Goal: Information Seeking & Learning: Learn about a topic

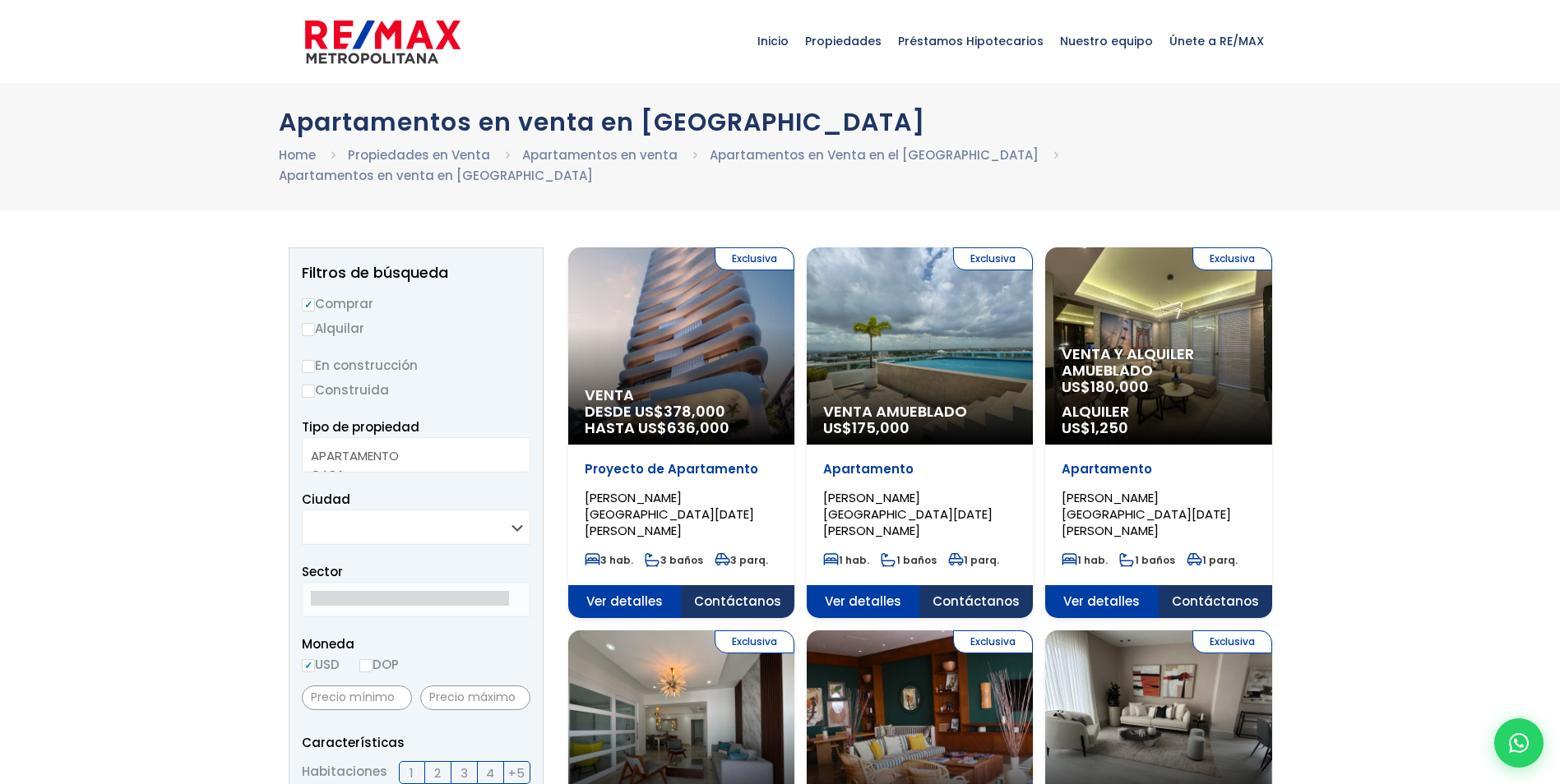
select select
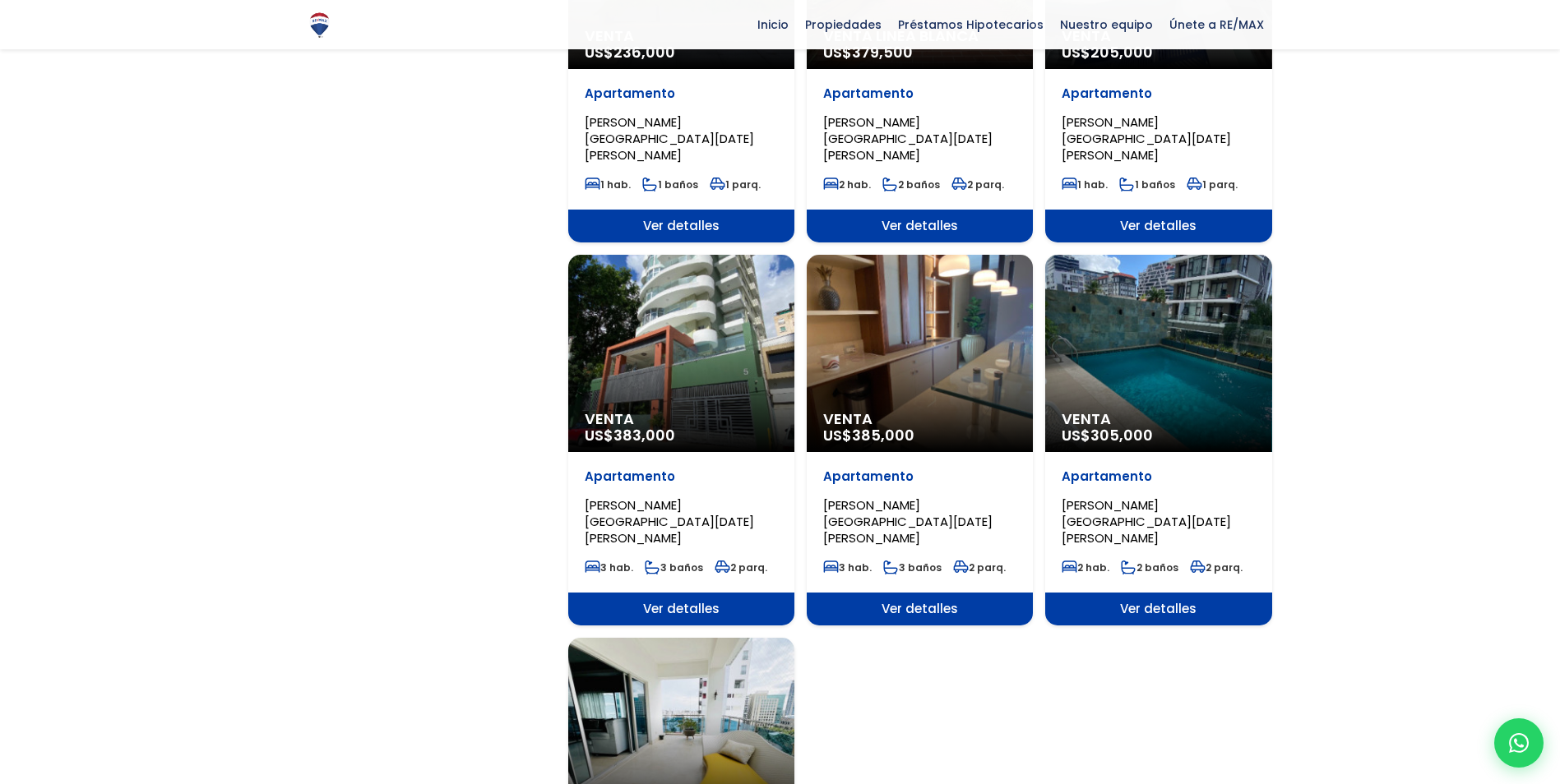
scroll to position [1645, 0]
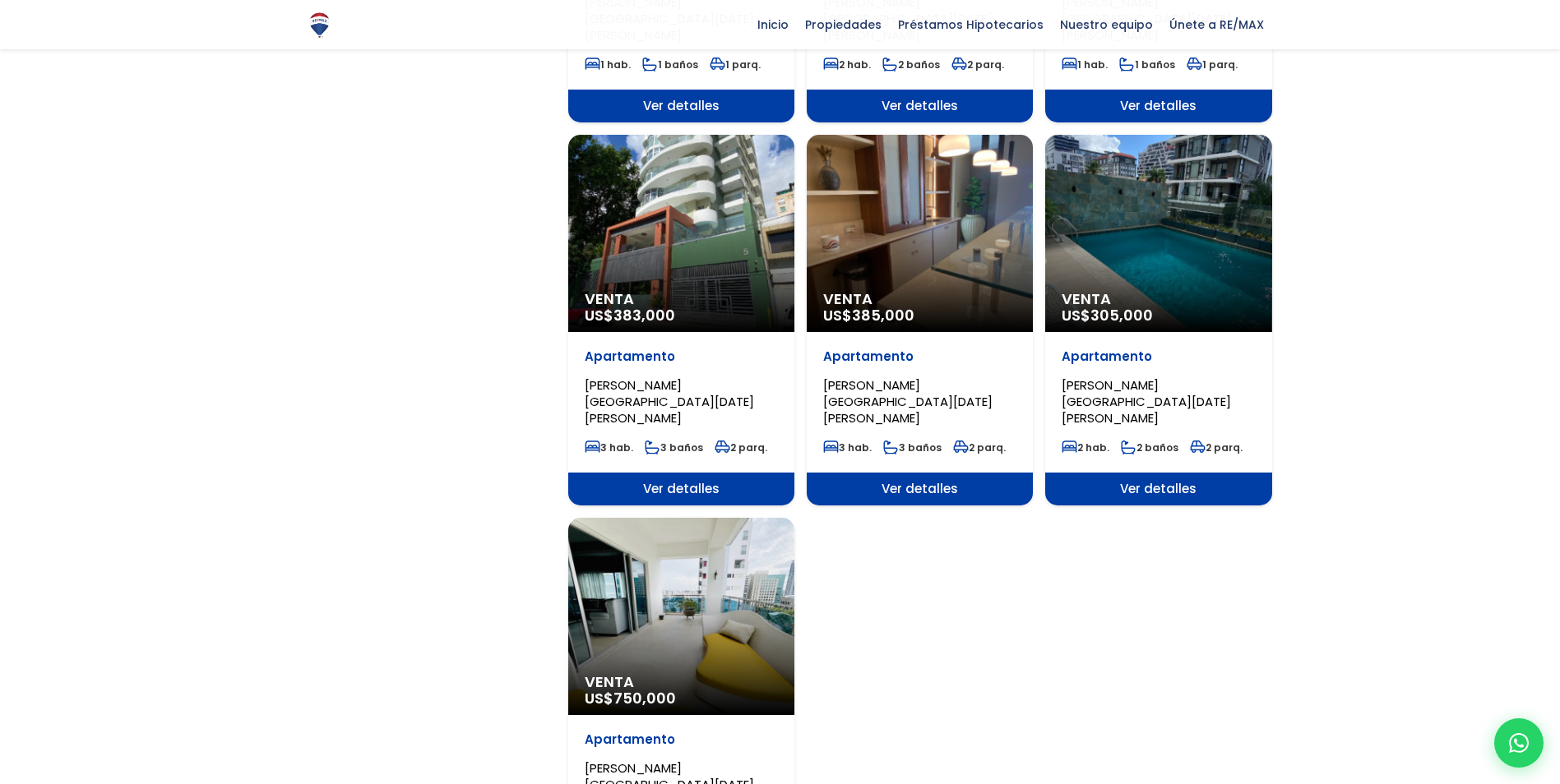
click at [694, 138] on div "Venta US$ 383,000" at bounding box center [682, 233] width 227 height 197
click at [715, 177] on div "Venta US$ 383,000" at bounding box center [682, 233] width 227 height 197
click at [632, 291] on span "Venta" at bounding box center [681, 300] width 193 height 17
click at [639, 349] on p "Apartamento" at bounding box center [681, 357] width 193 height 17
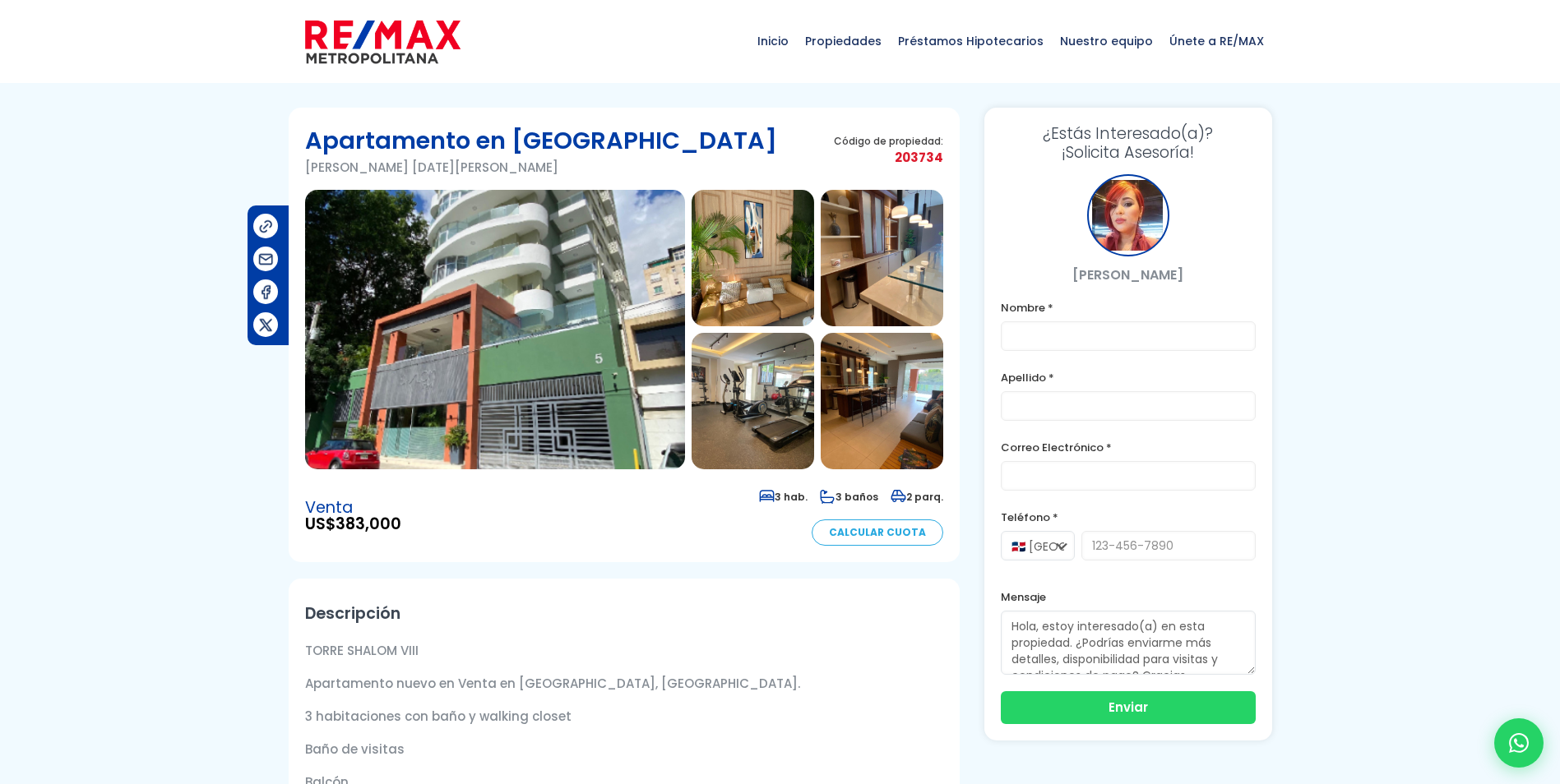
click at [520, 315] on img at bounding box center [495, 329] width 380 height 279
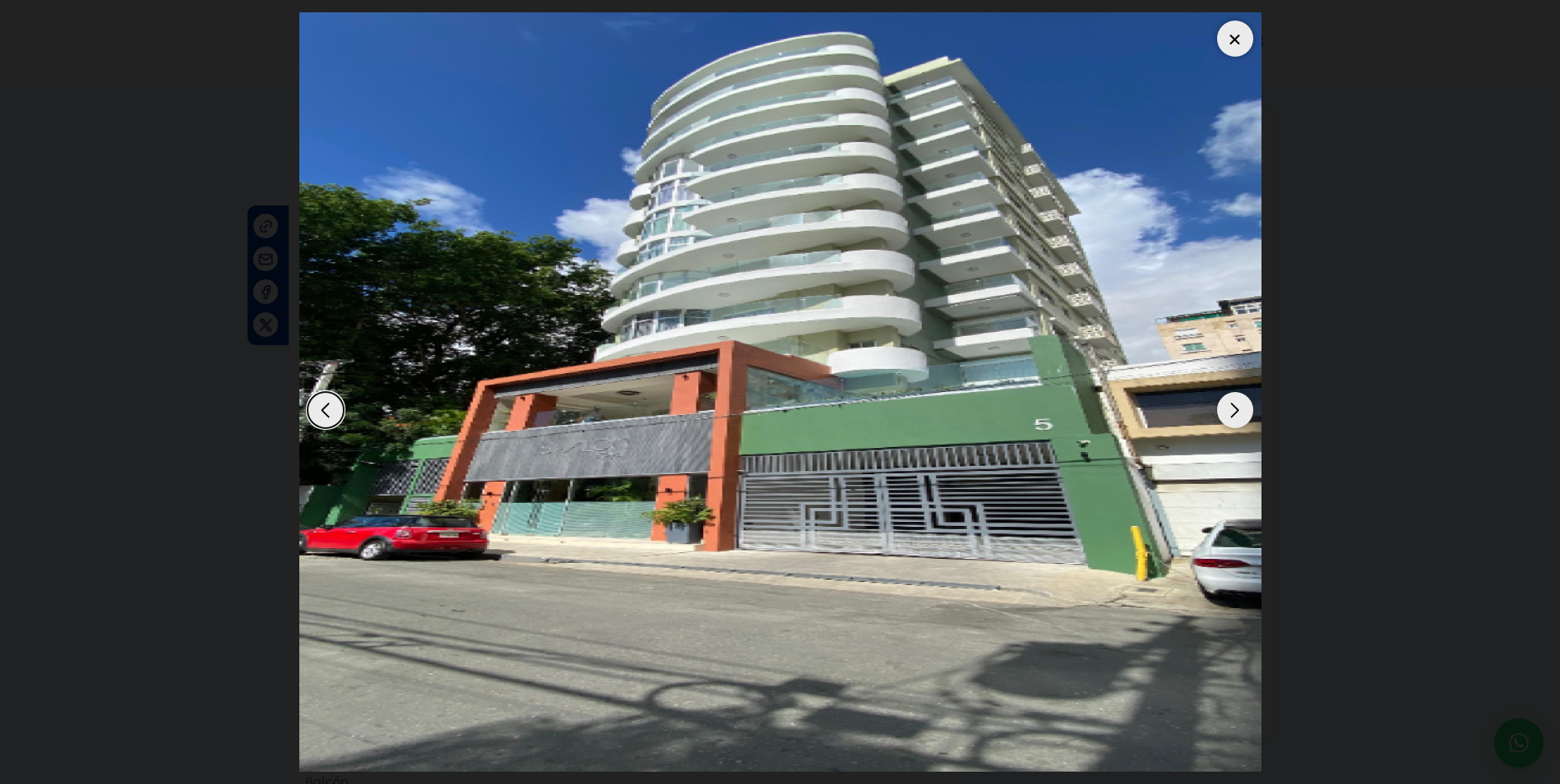
click at [1234, 408] on div "Next slide" at bounding box center [1234, 410] width 36 height 36
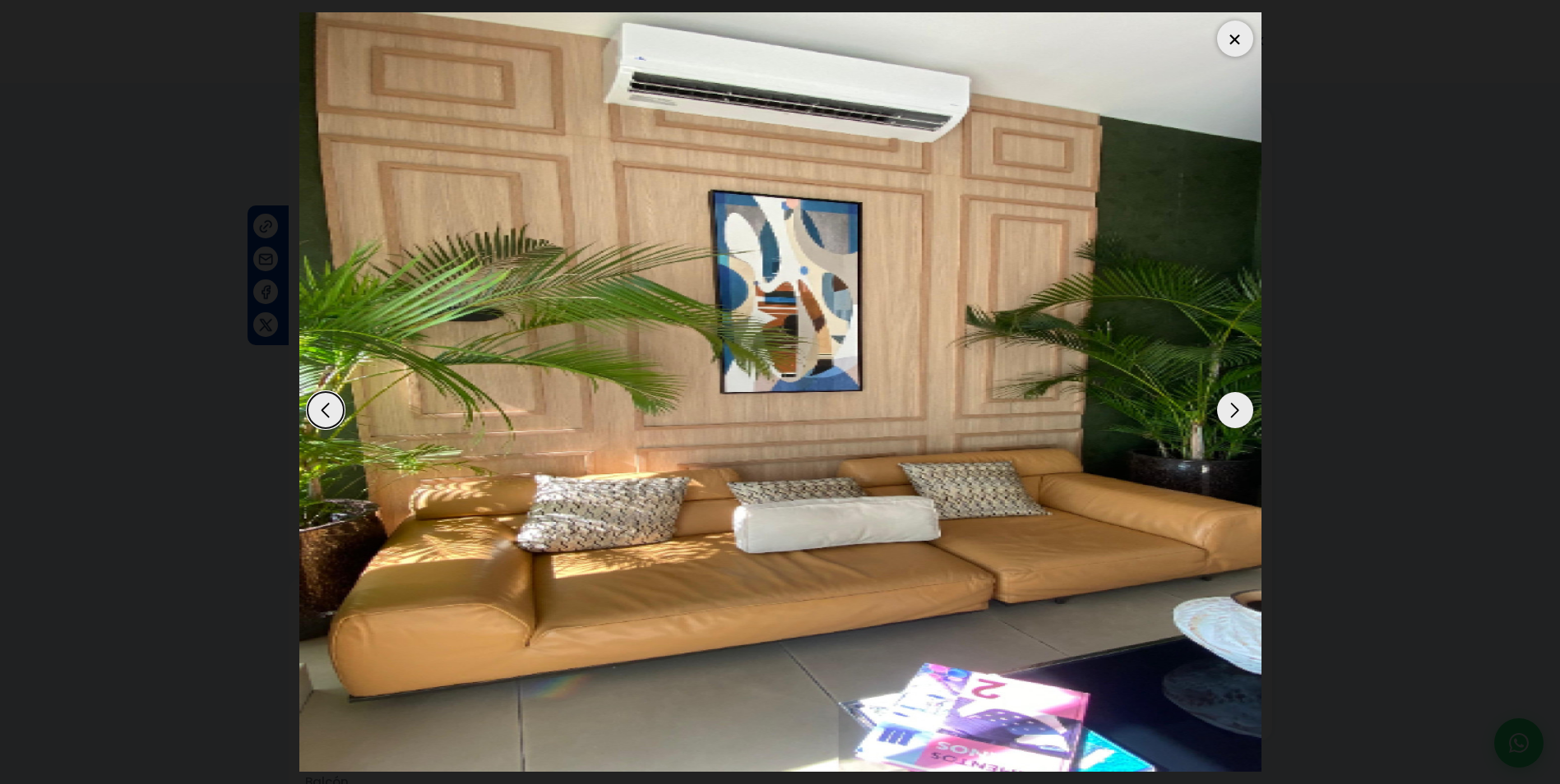
click at [1234, 408] on div "Next slide" at bounding box center [1234, 410] width 36 height 36
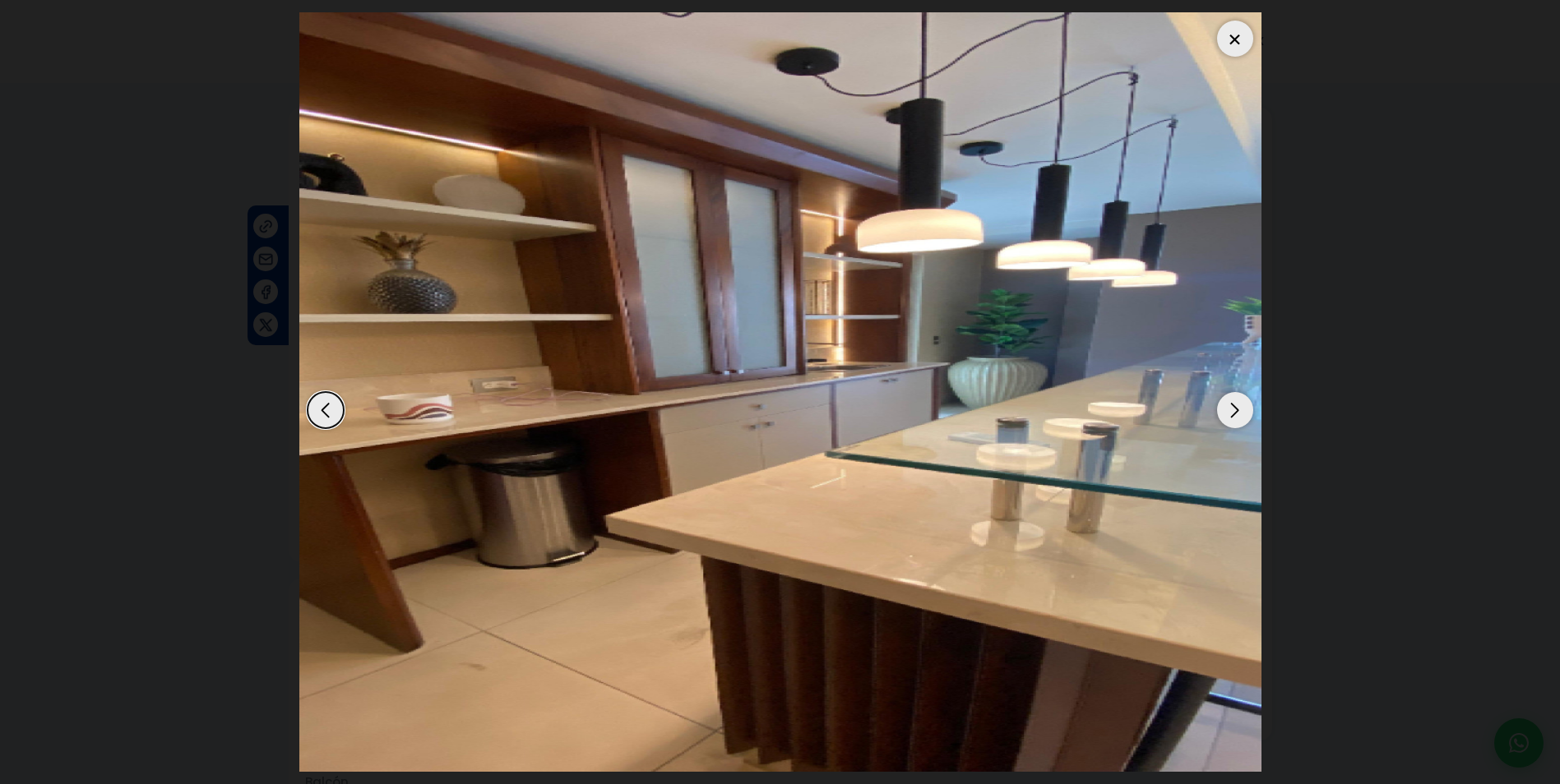
click at [1234, 408] on div "Next slide" at bounding box center [1234, 410] width 36 height 36
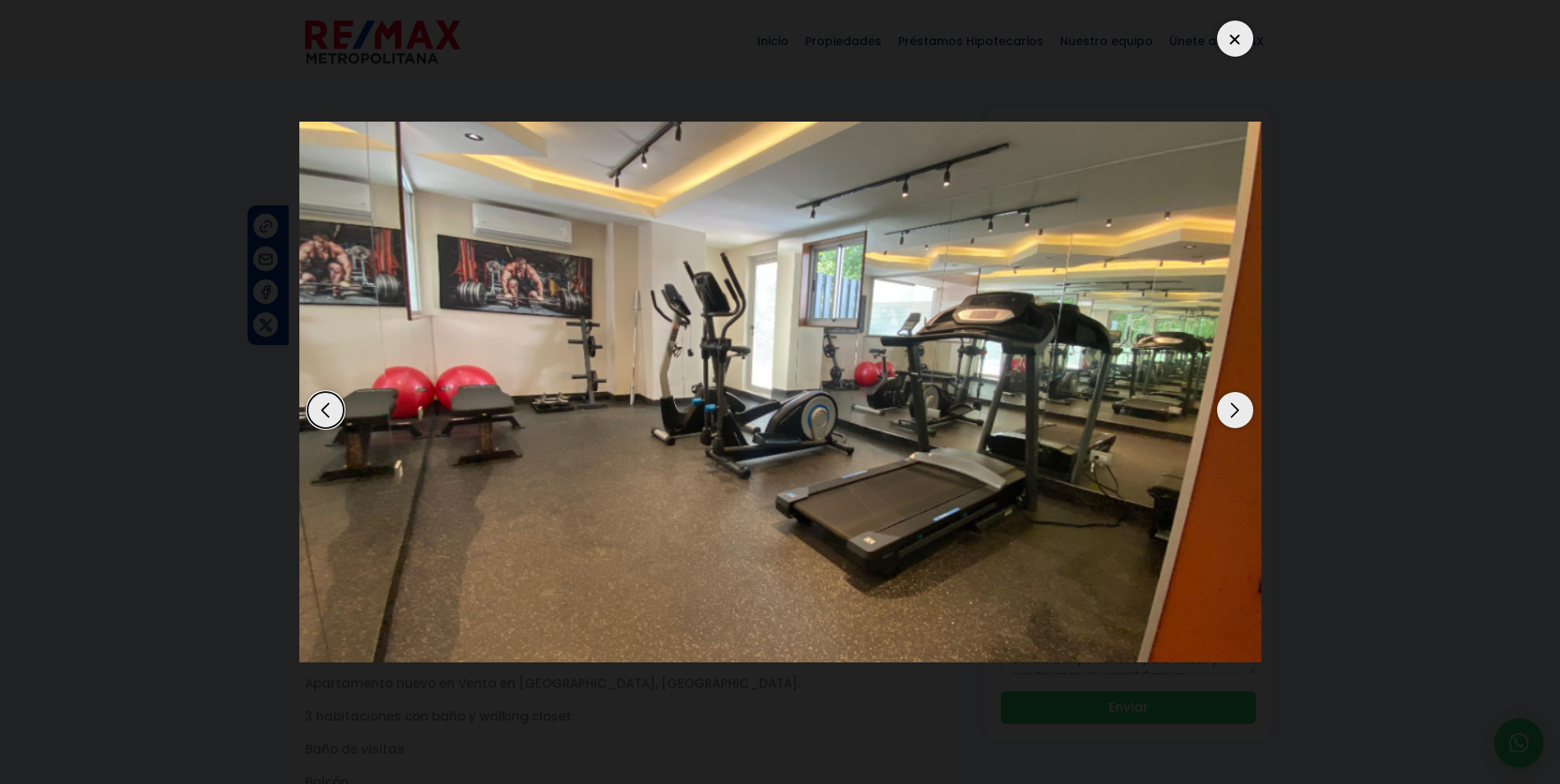
click at [1232, 45] on div at bounding box center [1234, 38] width 36 height 36
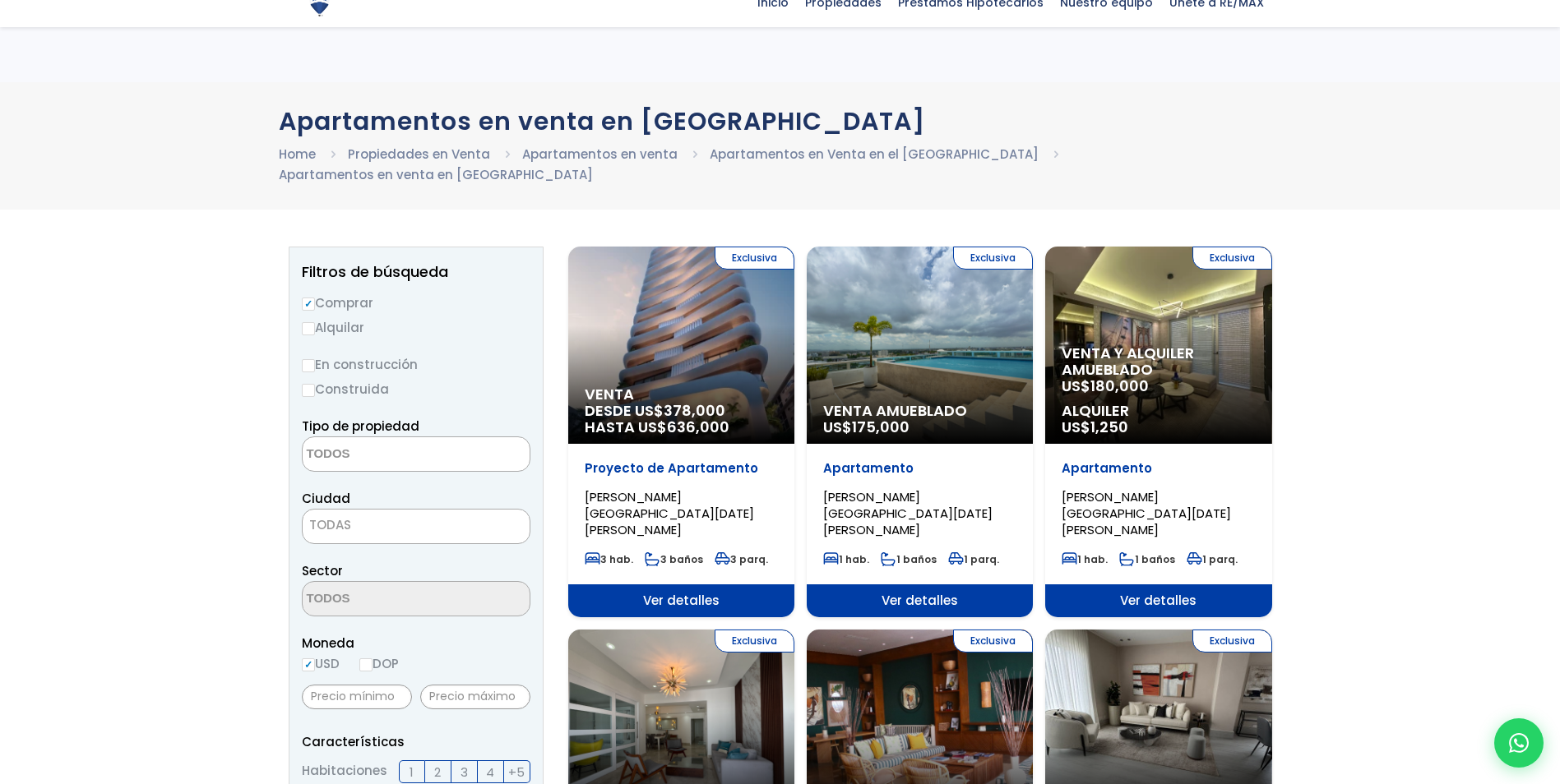
select select
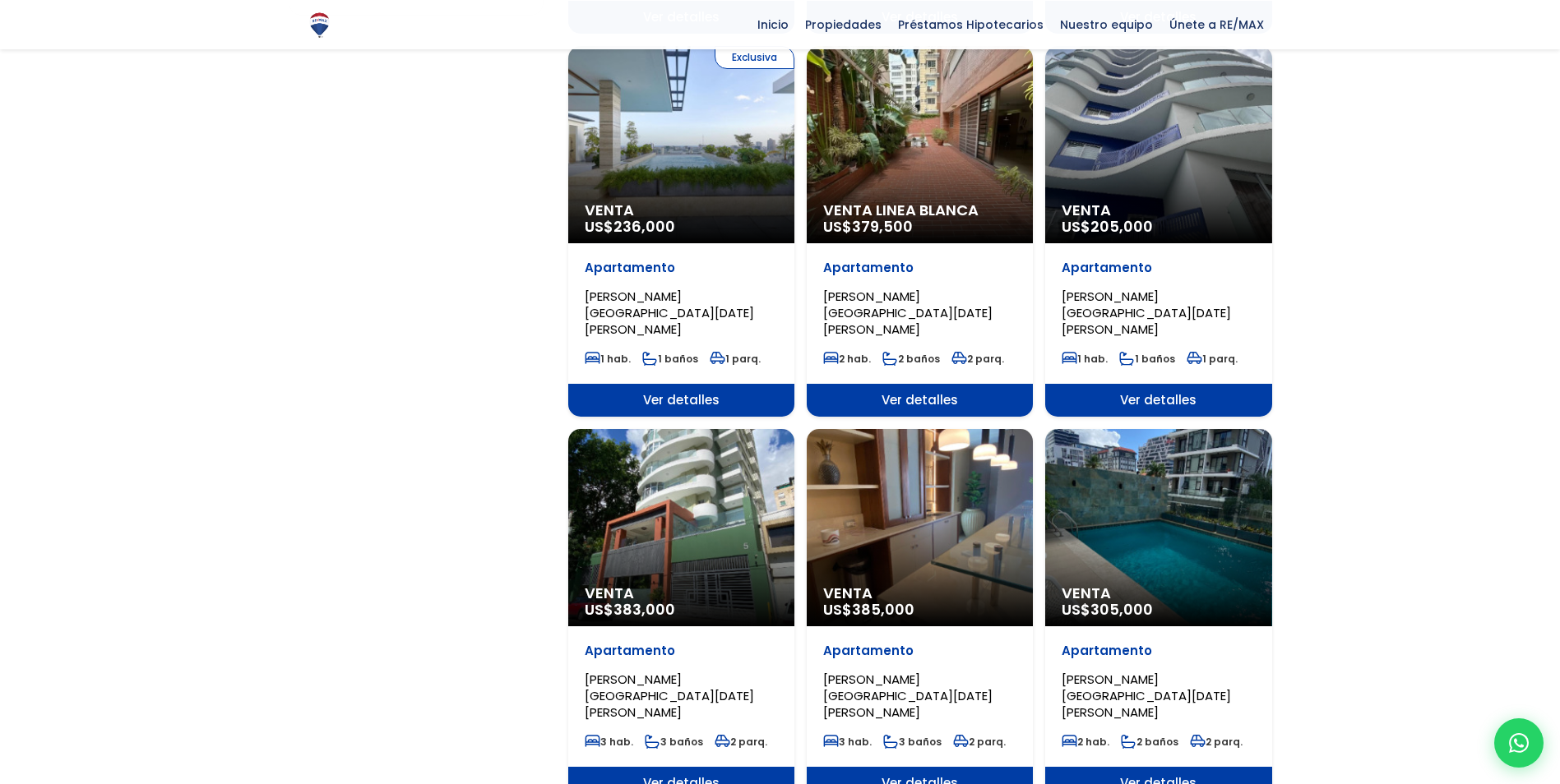
scroll to position [1316, 0]
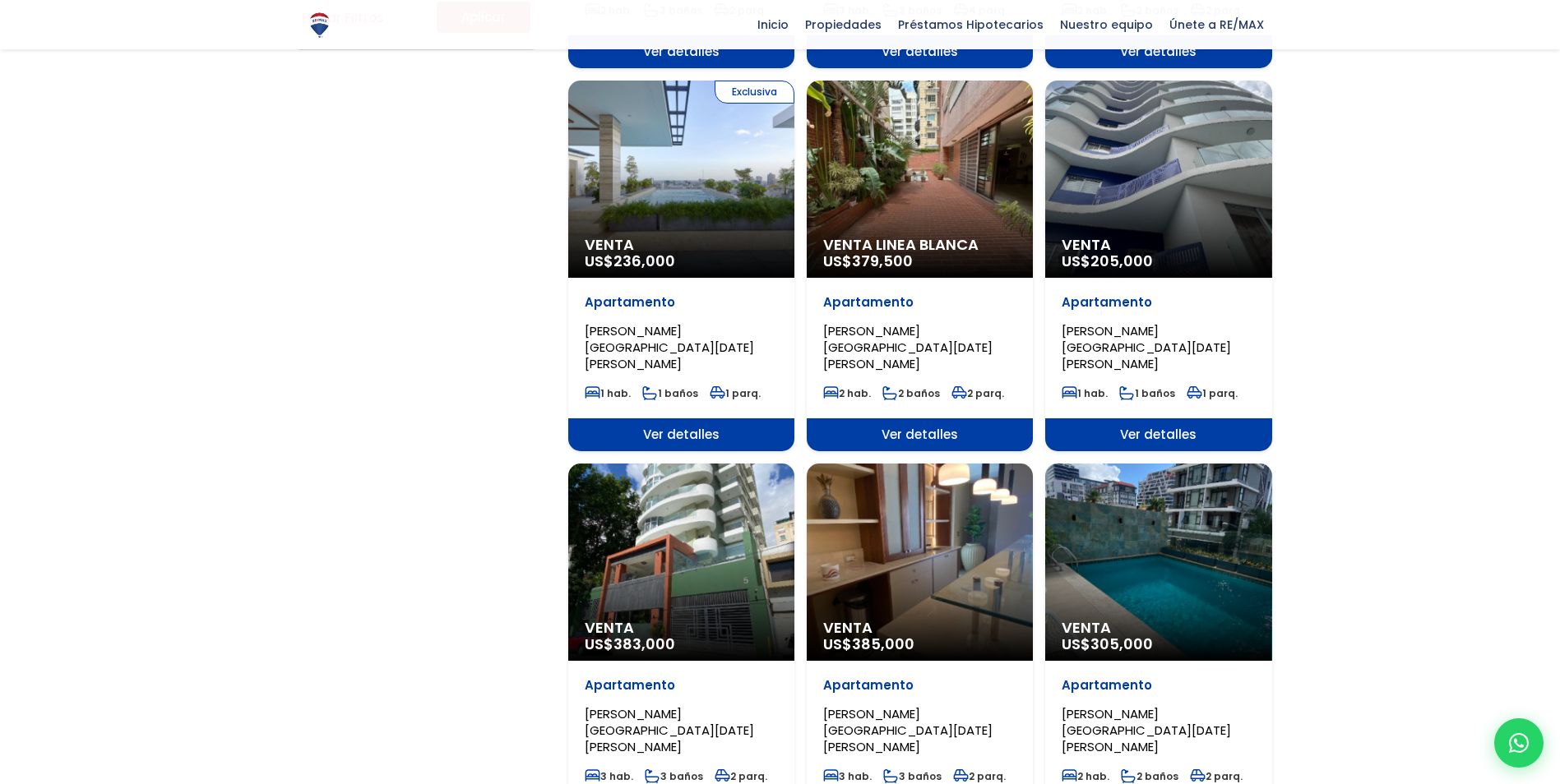
click at [1138, 634] on span "305,000" at bounding box center [1122, 644] width 63 height 20
click at [1132, 678] on p "Apartamento" at bounding box center [1158, 686] width 193 height 17
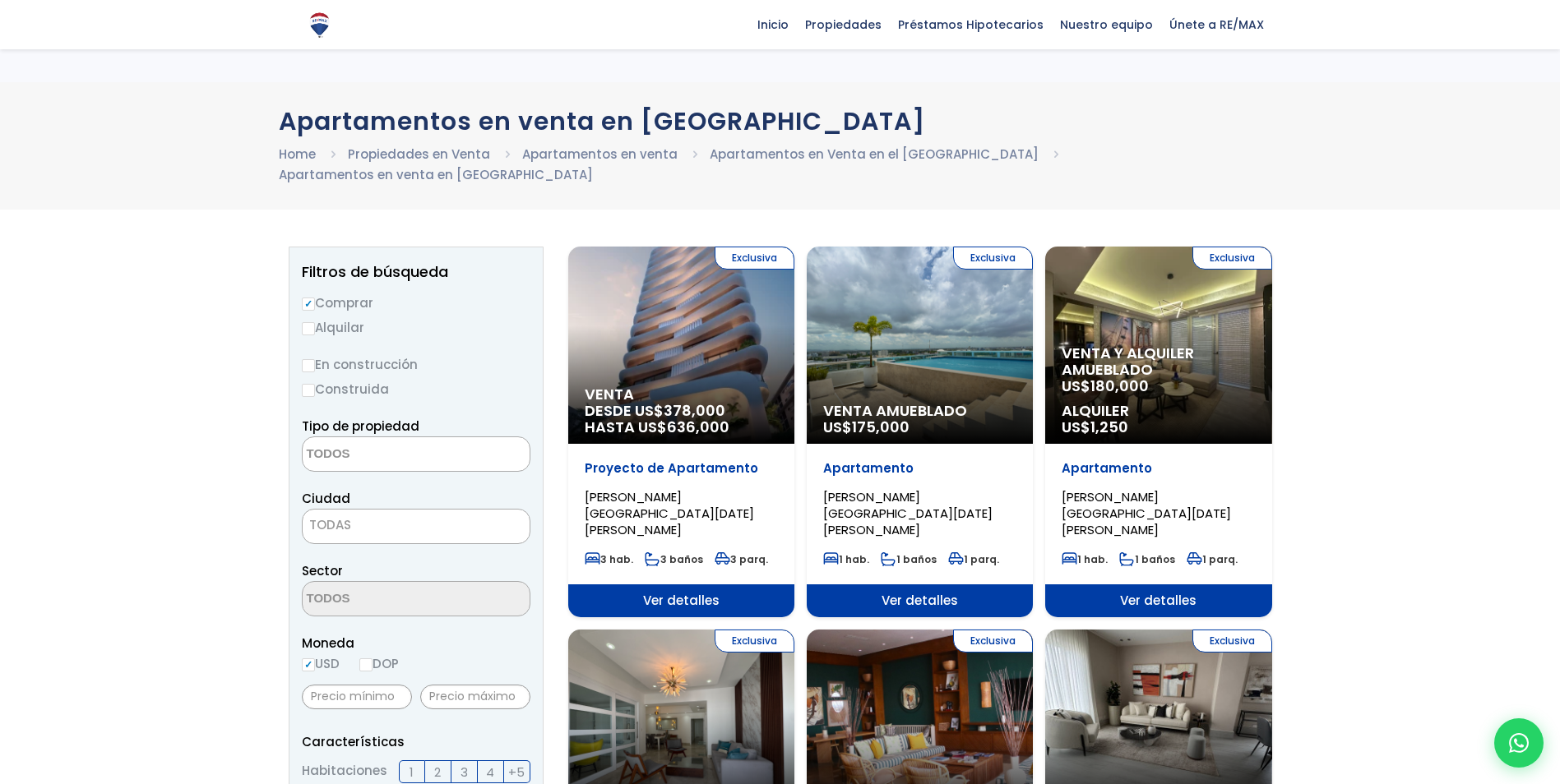
select select
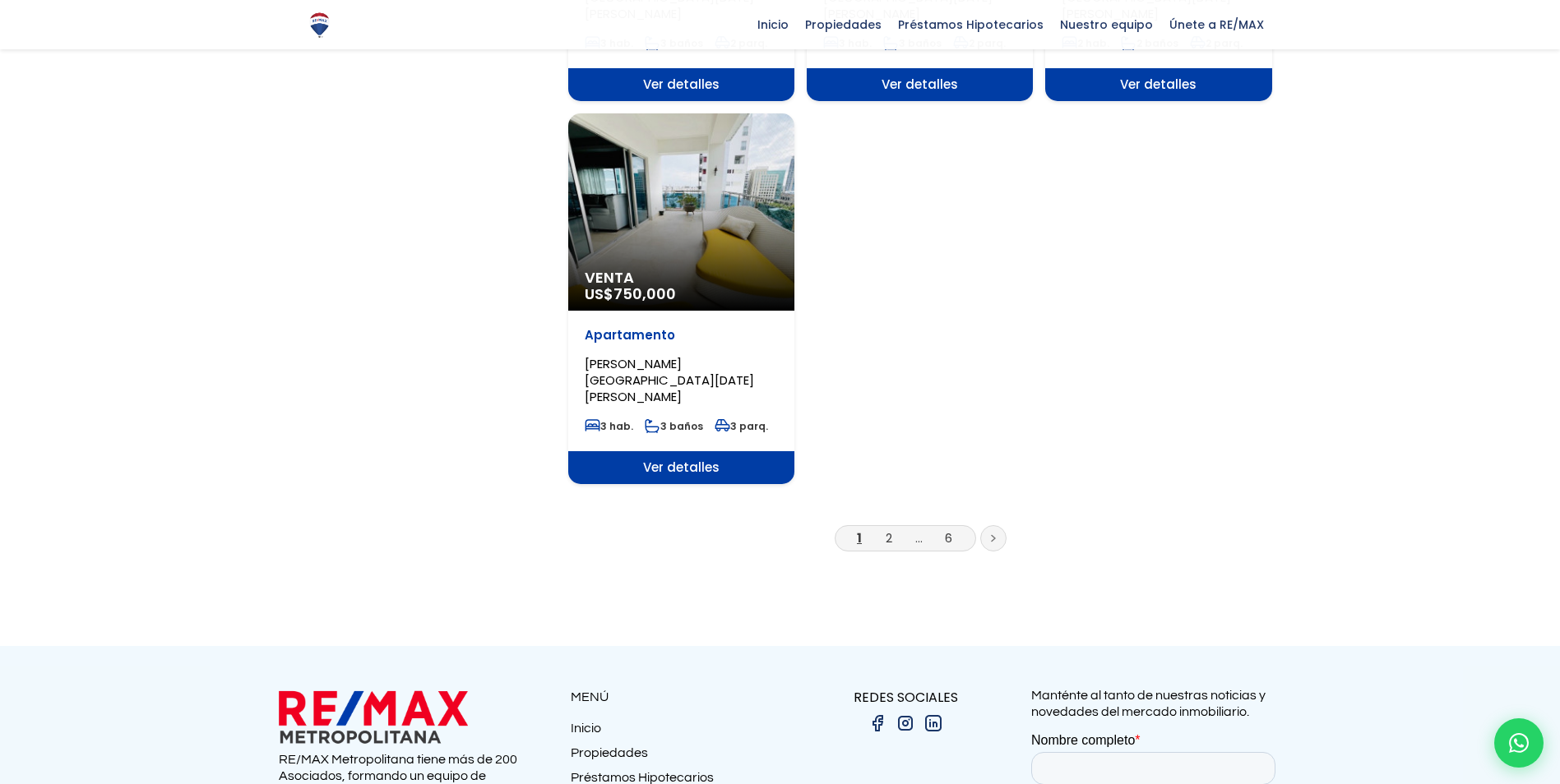
scroll to position [2055, 0]
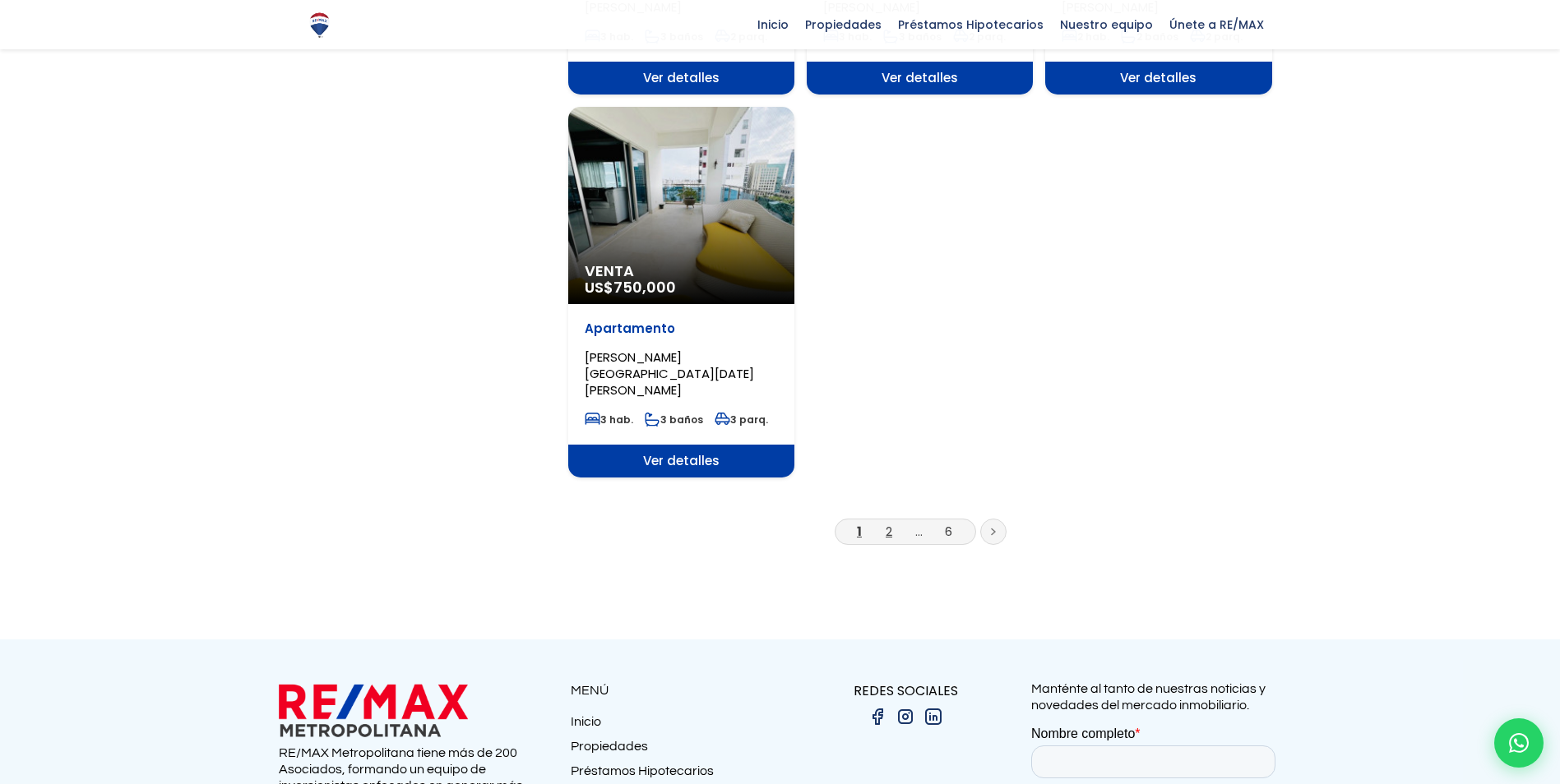
click at [887, 523] on link "2" at bounding box center [889, 532] width 6 height 18
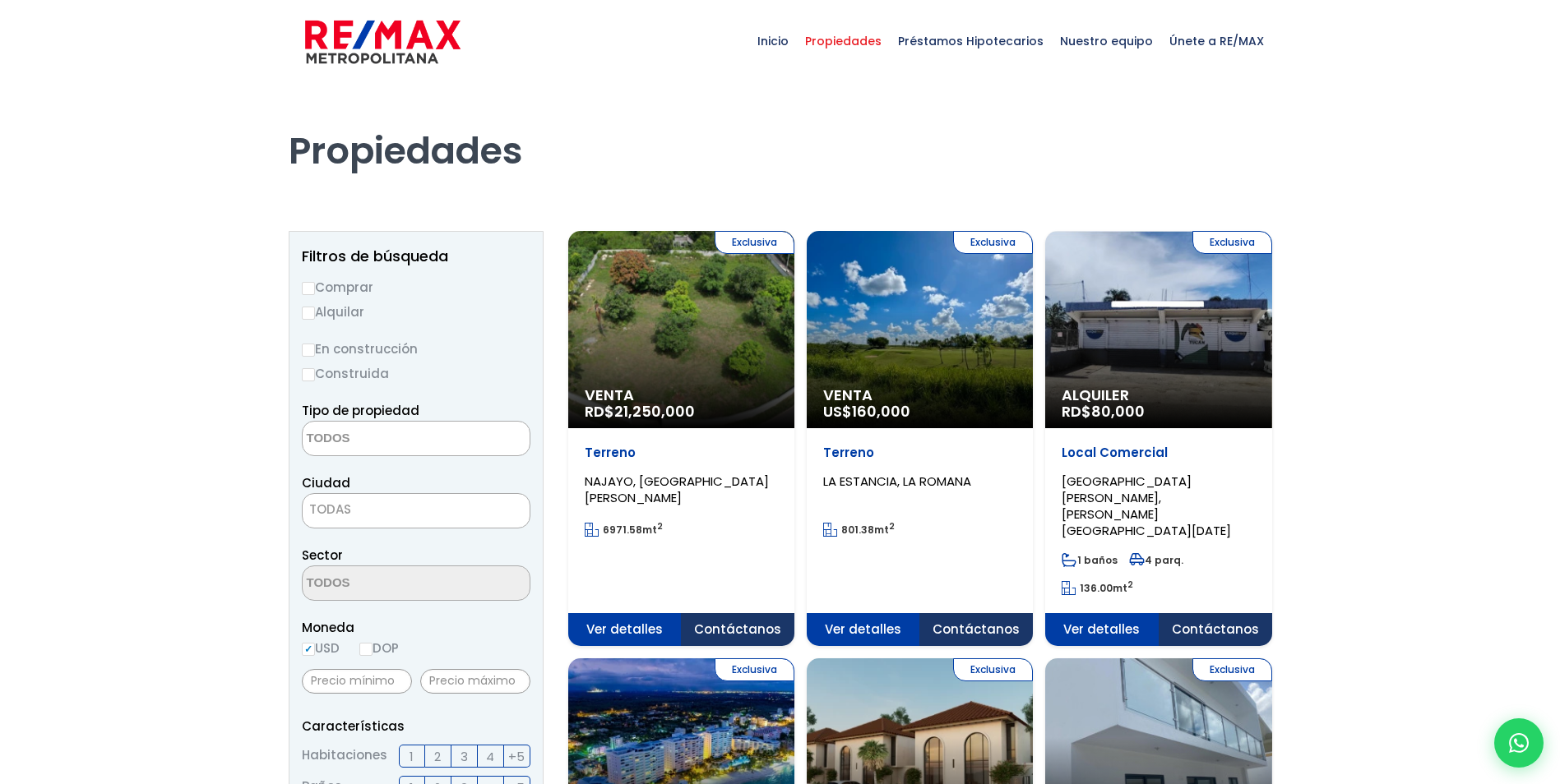
select select
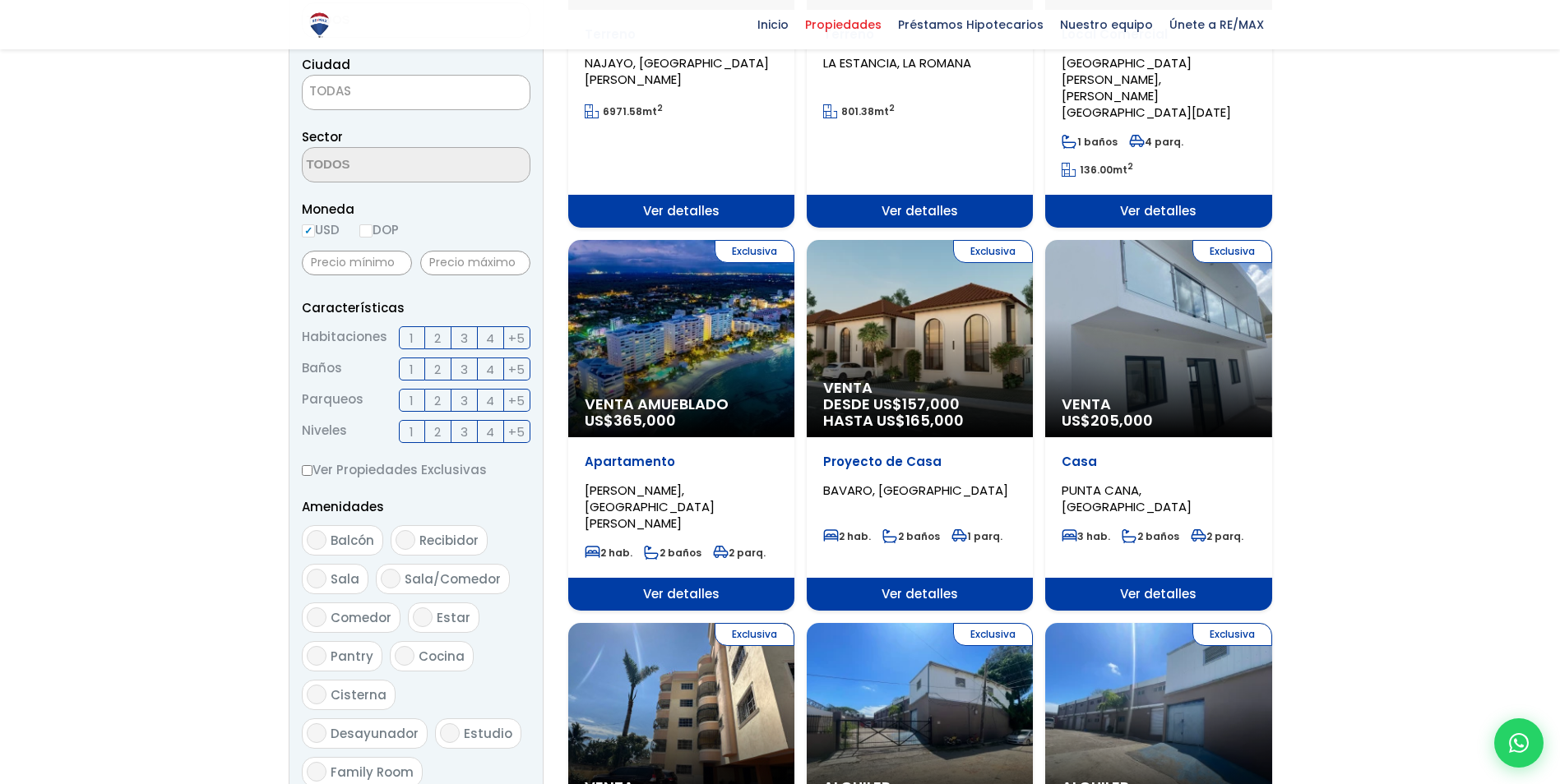
scroll to position [576, 0]
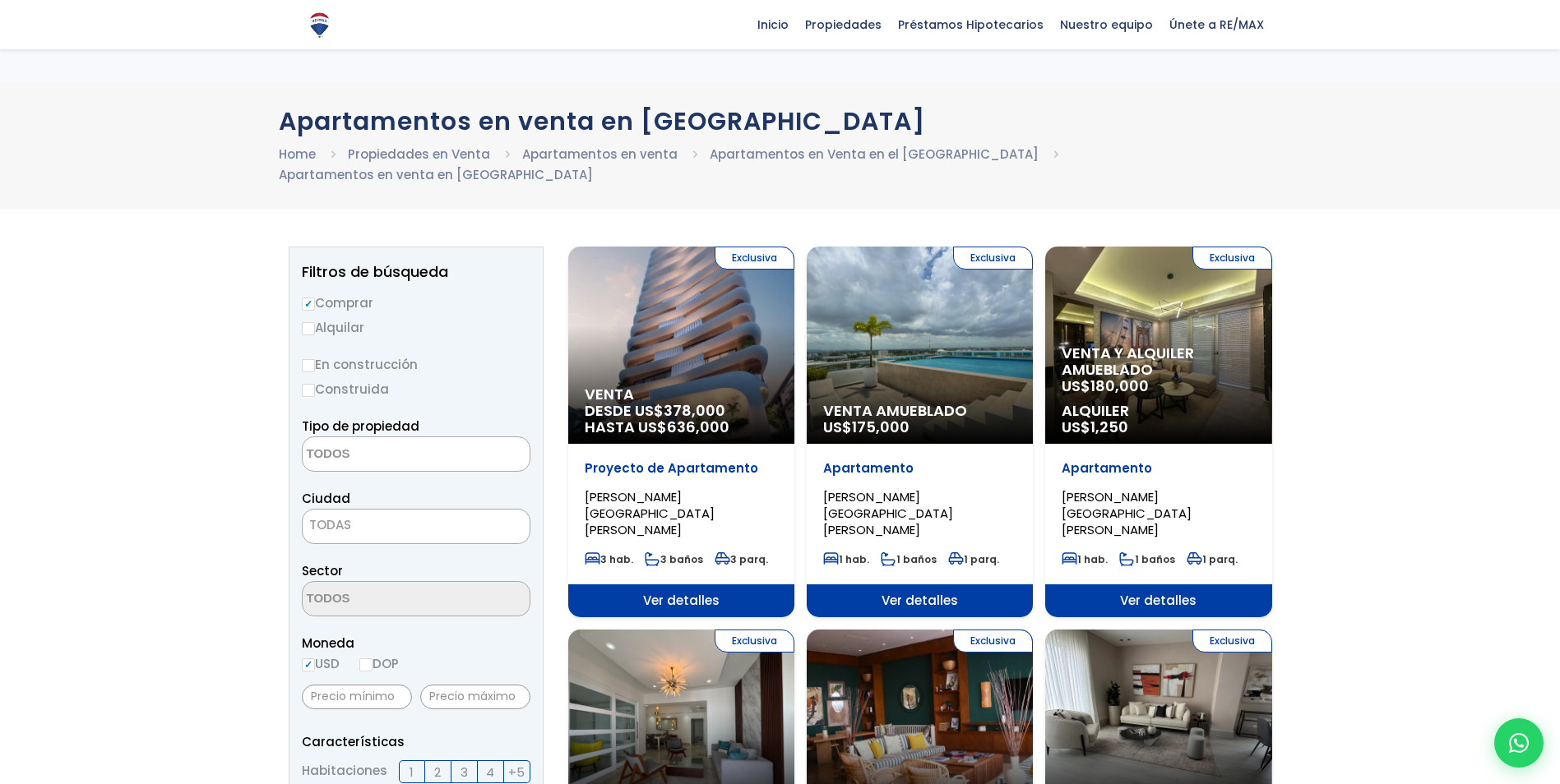
select select
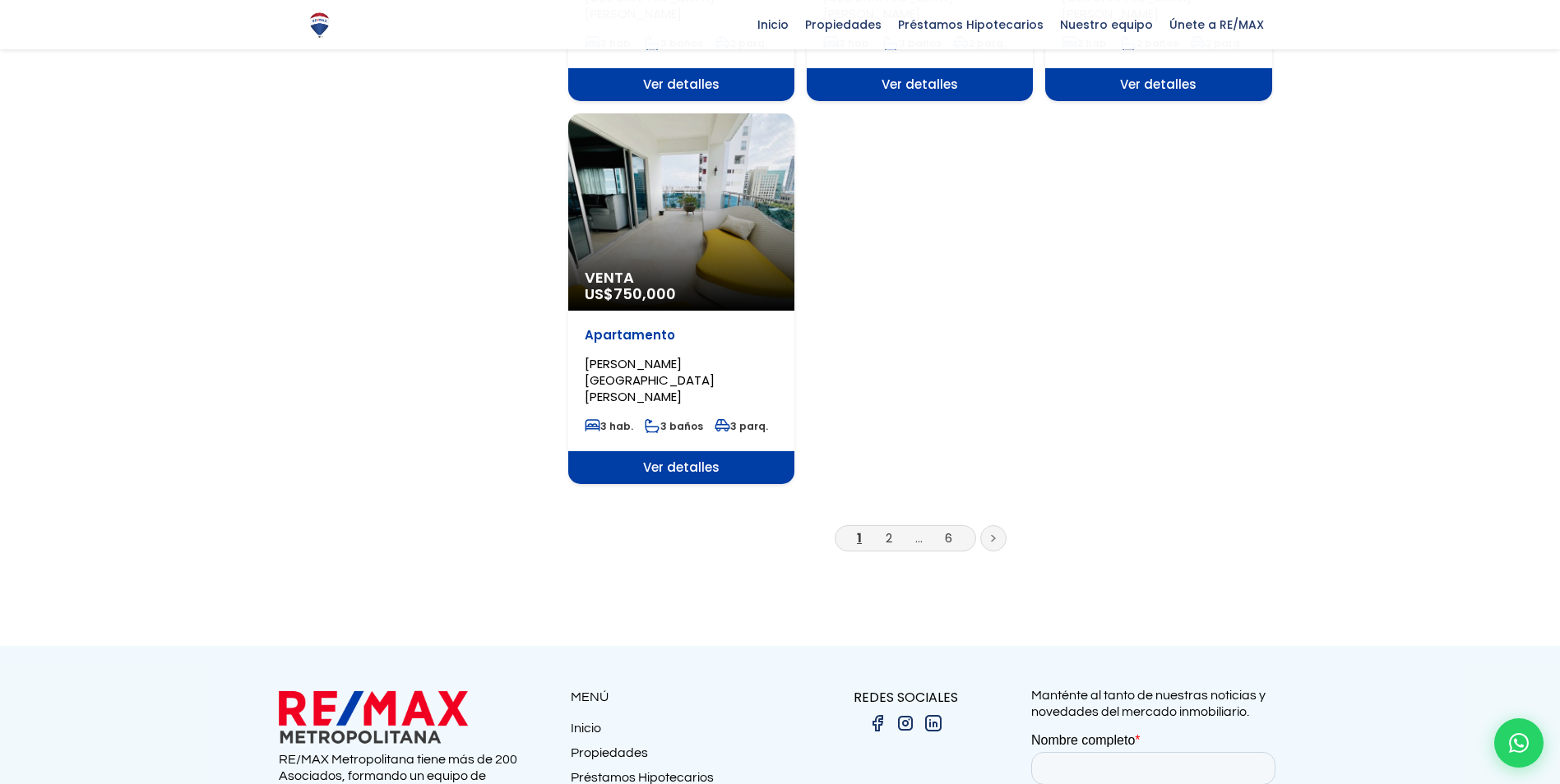
scroll to position [2055, 0]
